Goal: Information Seeking & Learning: Learn about a topic

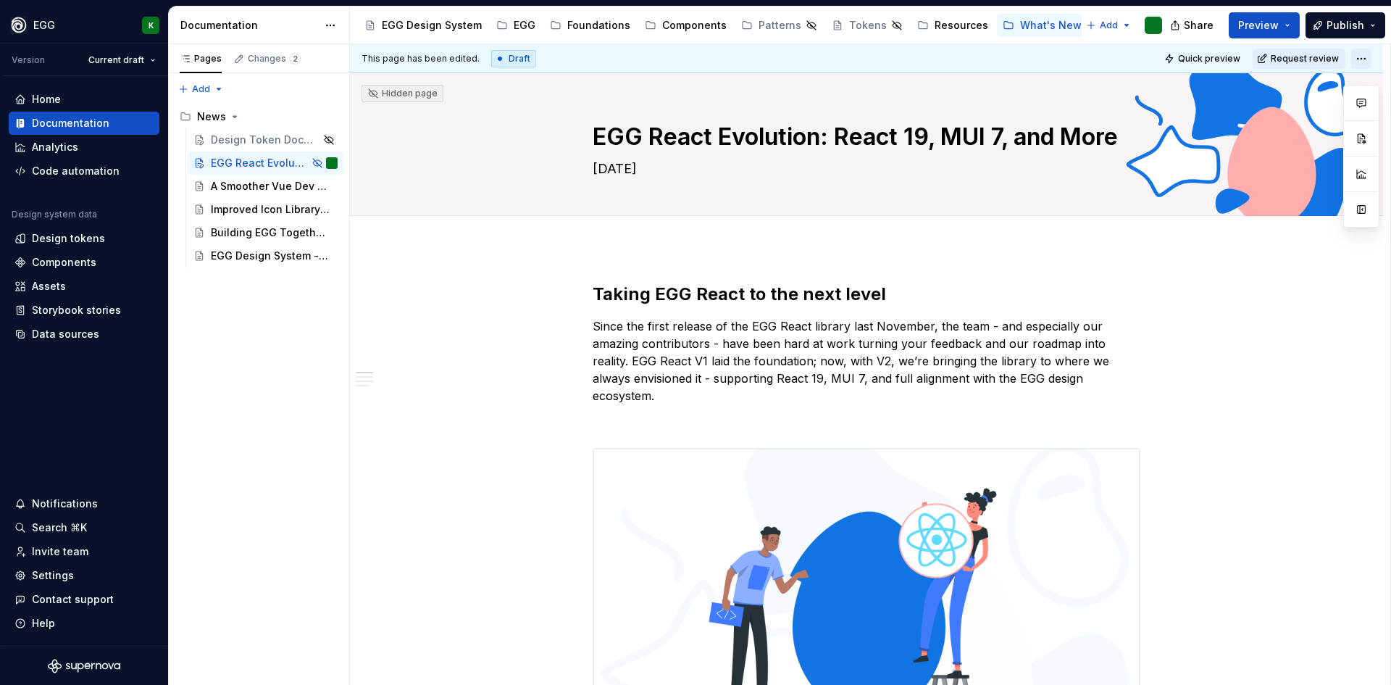
click at [1367, 54] on html "EGG K Version Current draft Home Documentation Analytics Code automation Design…" at bounding box center [695, 342] width 1391 height 685
click at [1321, 108] on div "Open preview" at bounding box center [1335, 110] width 94 height 14
click at [241, 141] on div "Design Token Documentation - Now clearer and smarter! 🎨" at bounding box center [244, 140] width 67 height 14
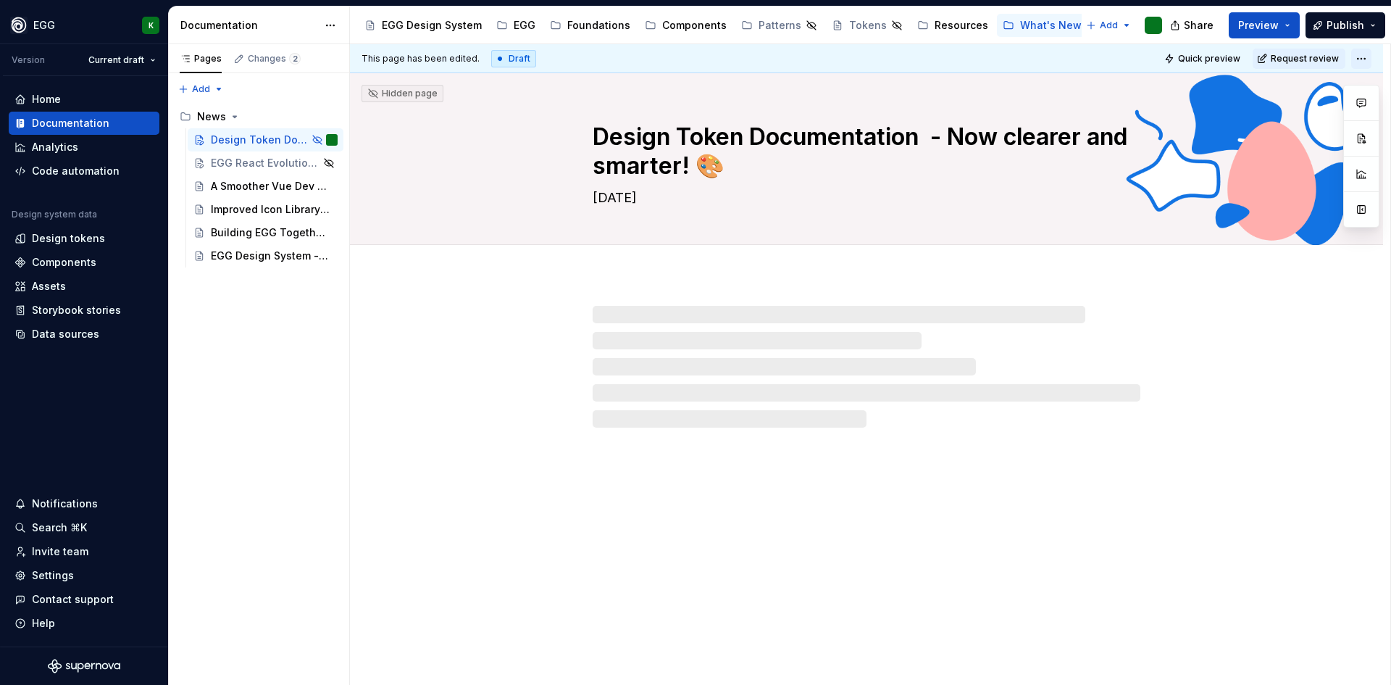
click at [1361, 55] on html "EGG K Version Current draft Home Documentation Analytics Code automation Design…" at bounding box center [695, 342] width 1391 height 685
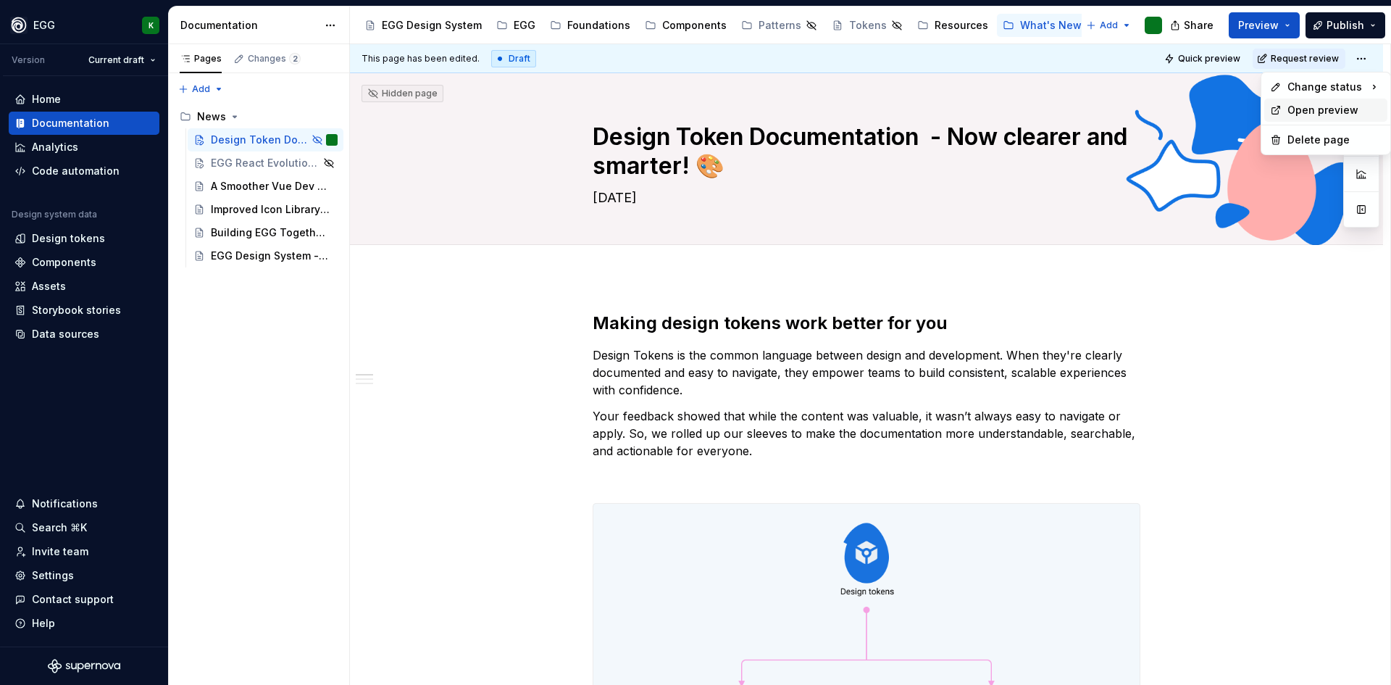
click at [1313, 106] on div "Open preview" at bounding box center [1335, 110] width 94 height 14
click at [1368, 59] on html "EGG K Version Current draft Home Documentation Analytics Code automation Design…" at bounding box center [695, 342] width 1391 height 685
click at [1285, 115] on div "Open preview" at bounding box center [1326, 110] width 123 height 23
click at [1214, 54] on span "Quick preview" at bounding box center [1209, 59] width 62 height 12
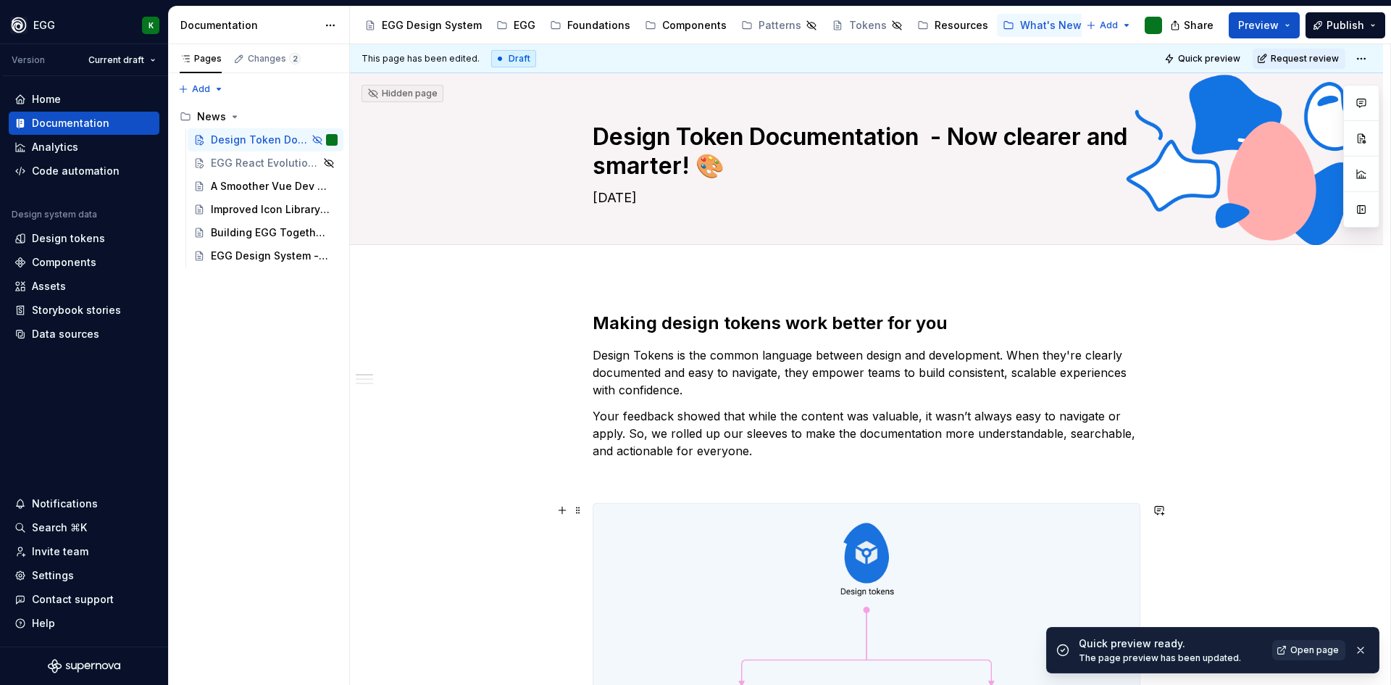
click at [1306, 652] on span "Open page" at bounding box center [1315, 650] width 49 height 12
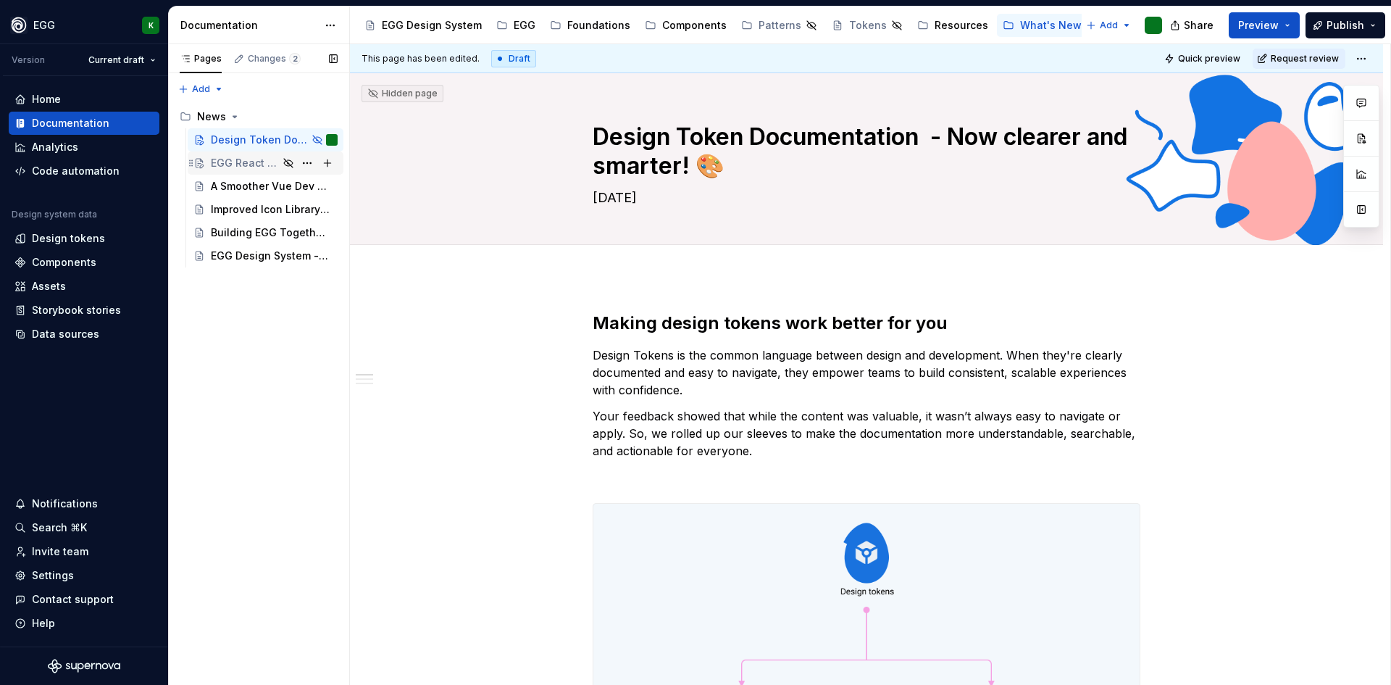
click at [245, 162] on div "EGG React Evolution: React 19, MUI 7, and More" at bounding box center [244, 163] width 67 height 14
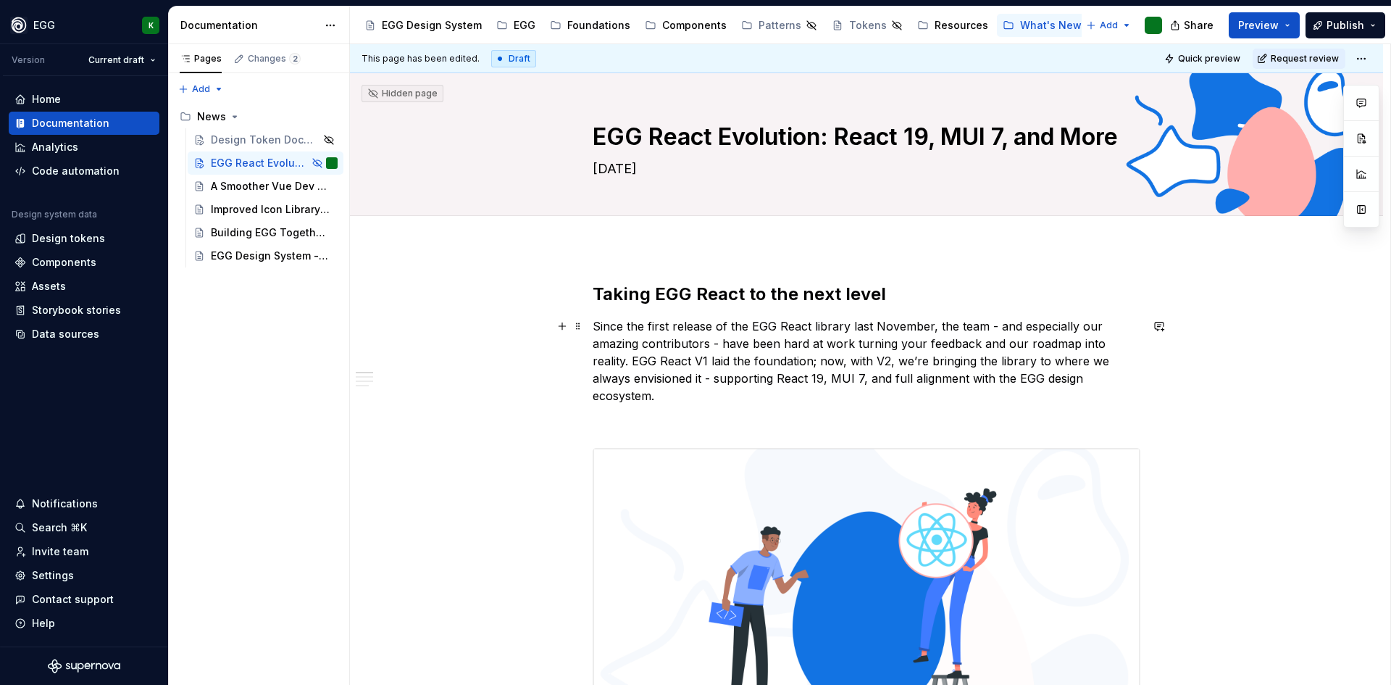
click at [1062, 369] on p "Since the first release of the EGG React library last November, the team - and …" at bounding box center [867, 360] width 548 height 87
type textarea "*"
